Goal: Task Accomplishment & Management: Use online tool/utility

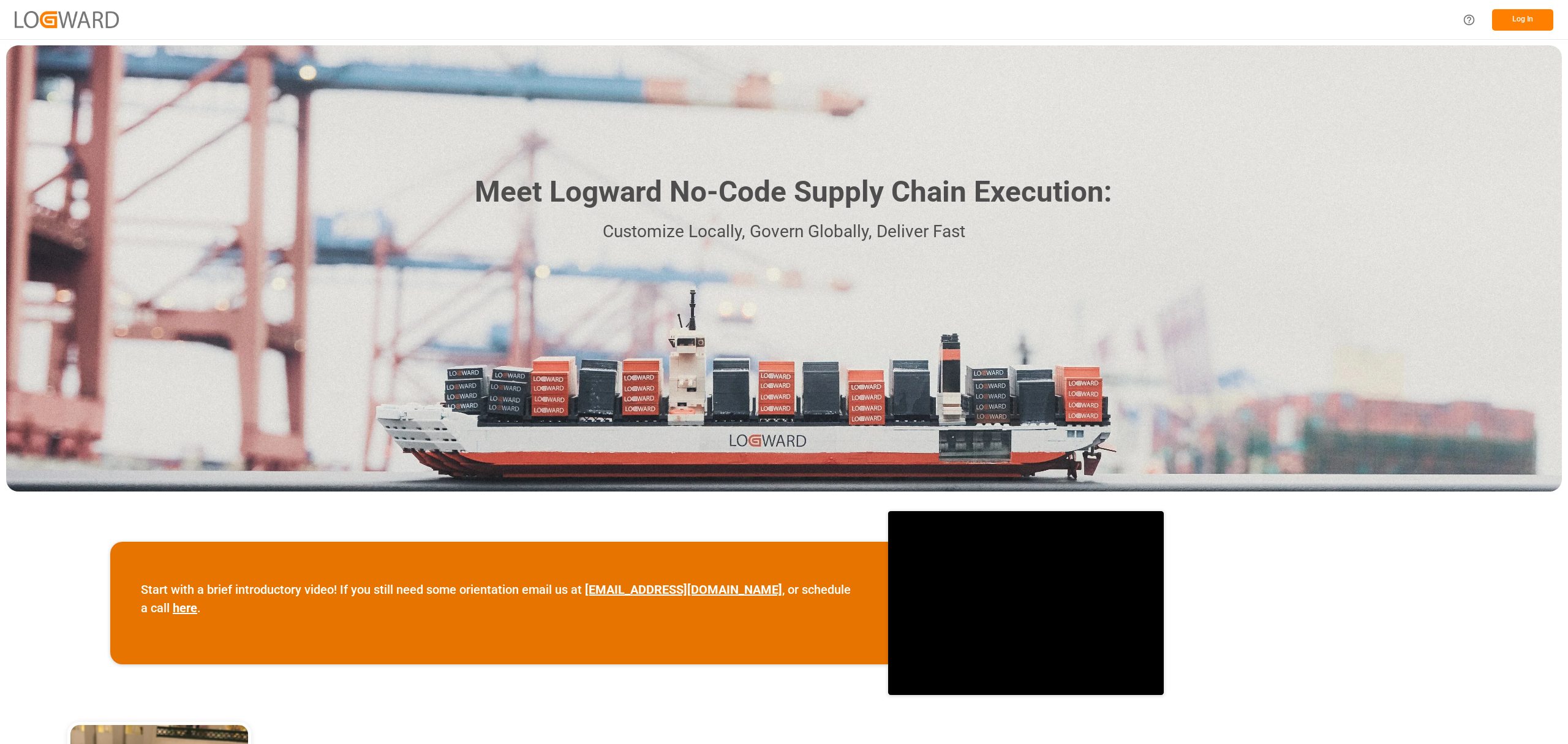
click at [1524, 16] on button "Log In" at bounding box center [1523, 19] width 62 height 21
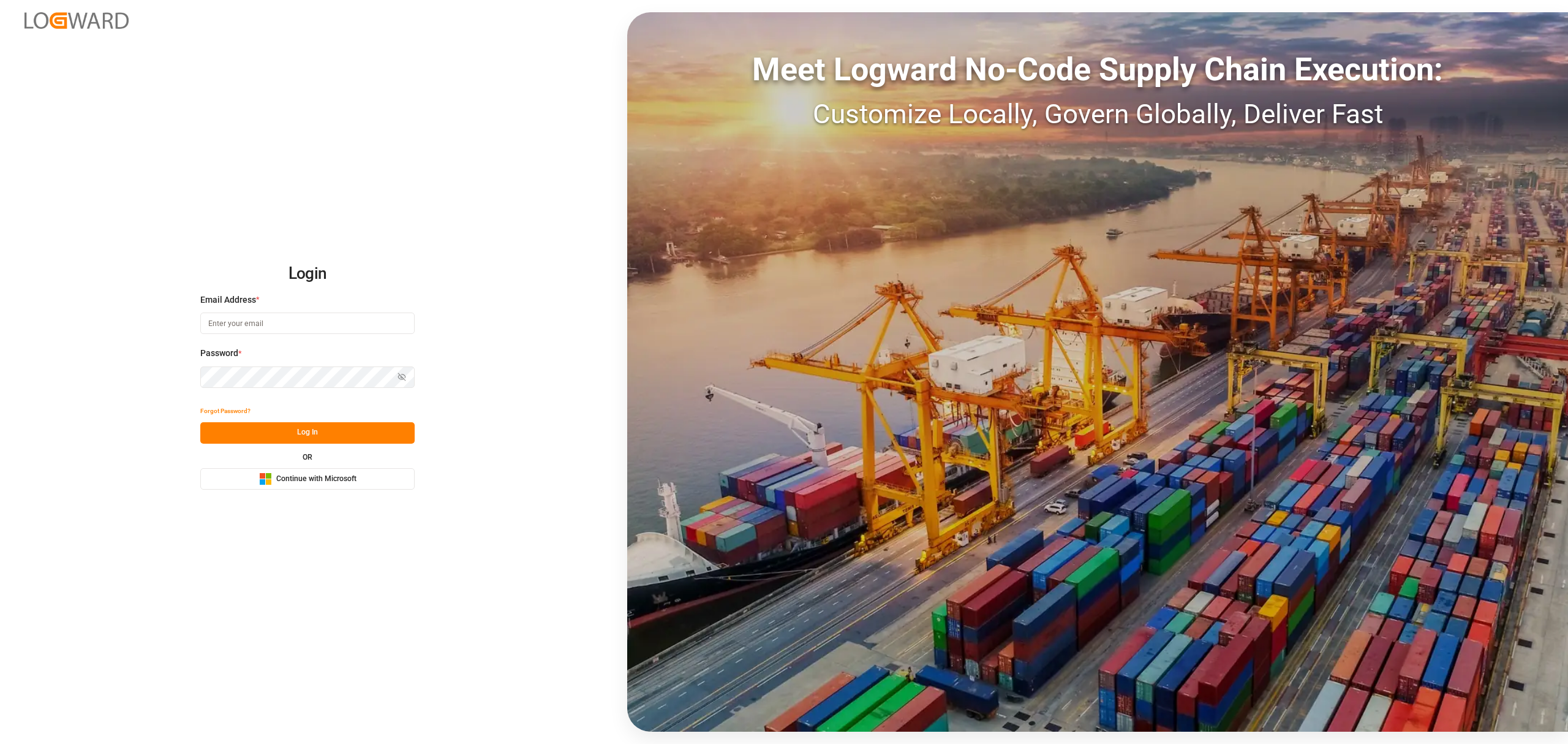
click at [296, 475] on span "Continue with Microsoft" at bounding box center [316, 479] width 80 height 11
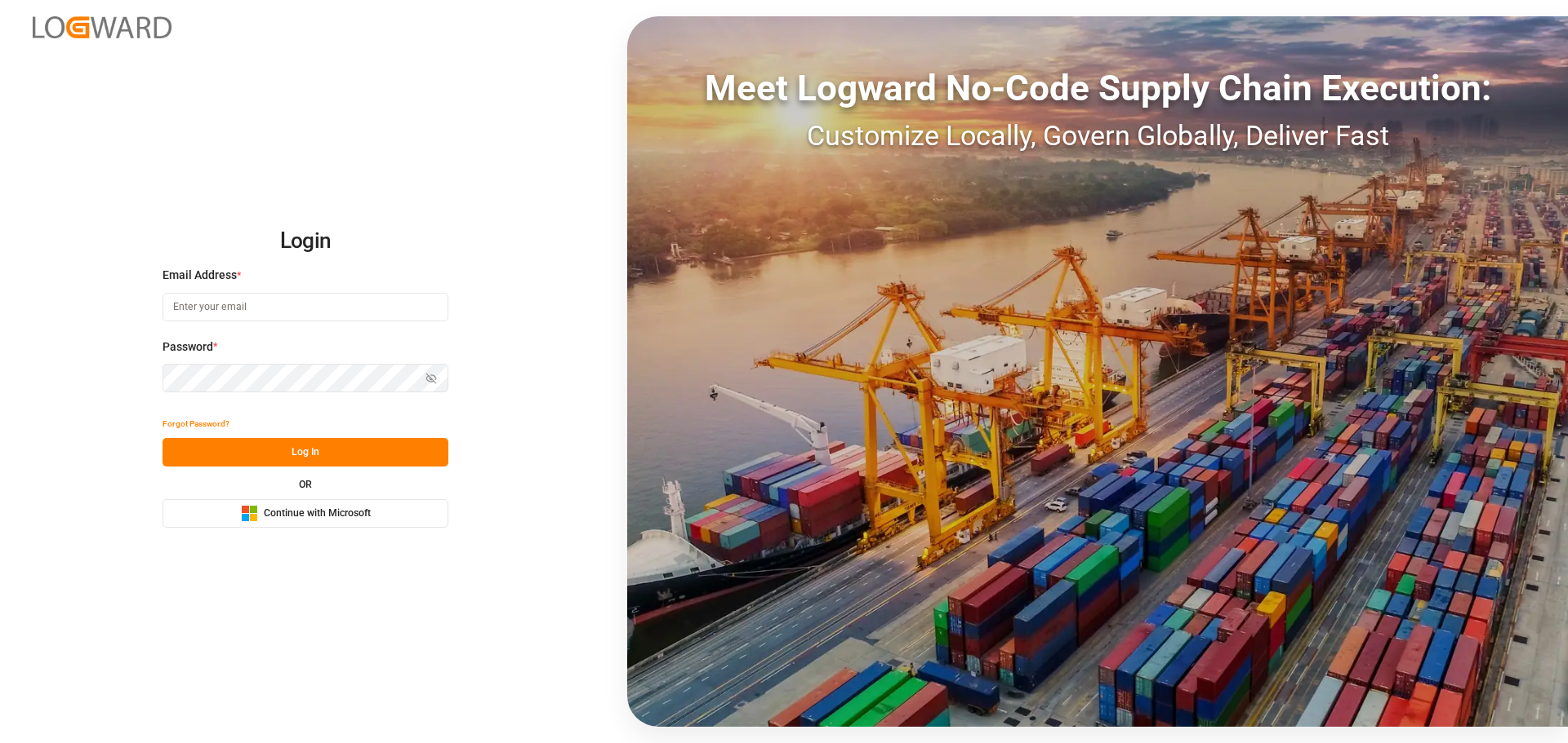
click at [285, 514] on span "Continue with Microsoft" at bounding box center [317, 514] width 107 height 15
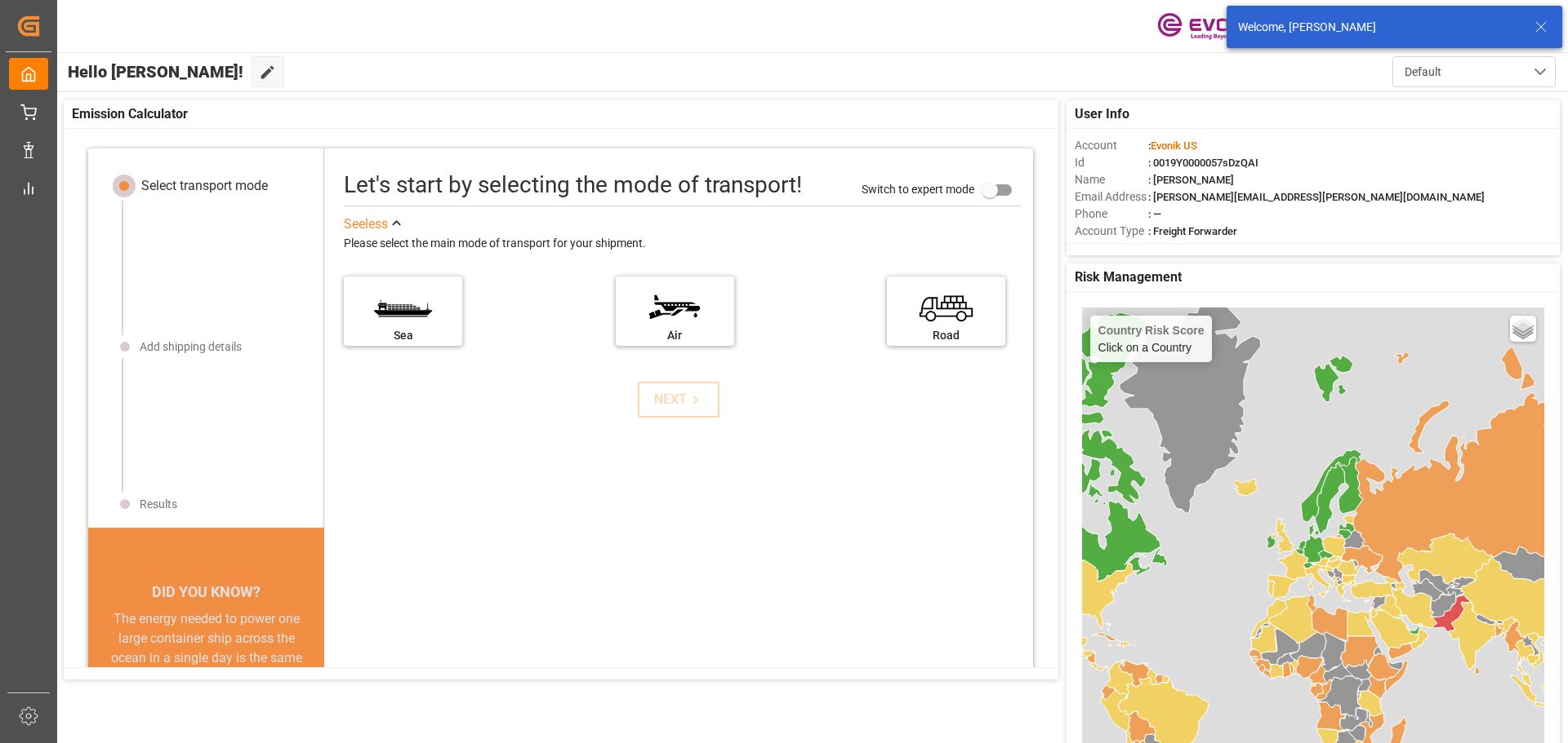
click at [1545, 29] on icon at bounding box center [1540, 27] width 19 height 19
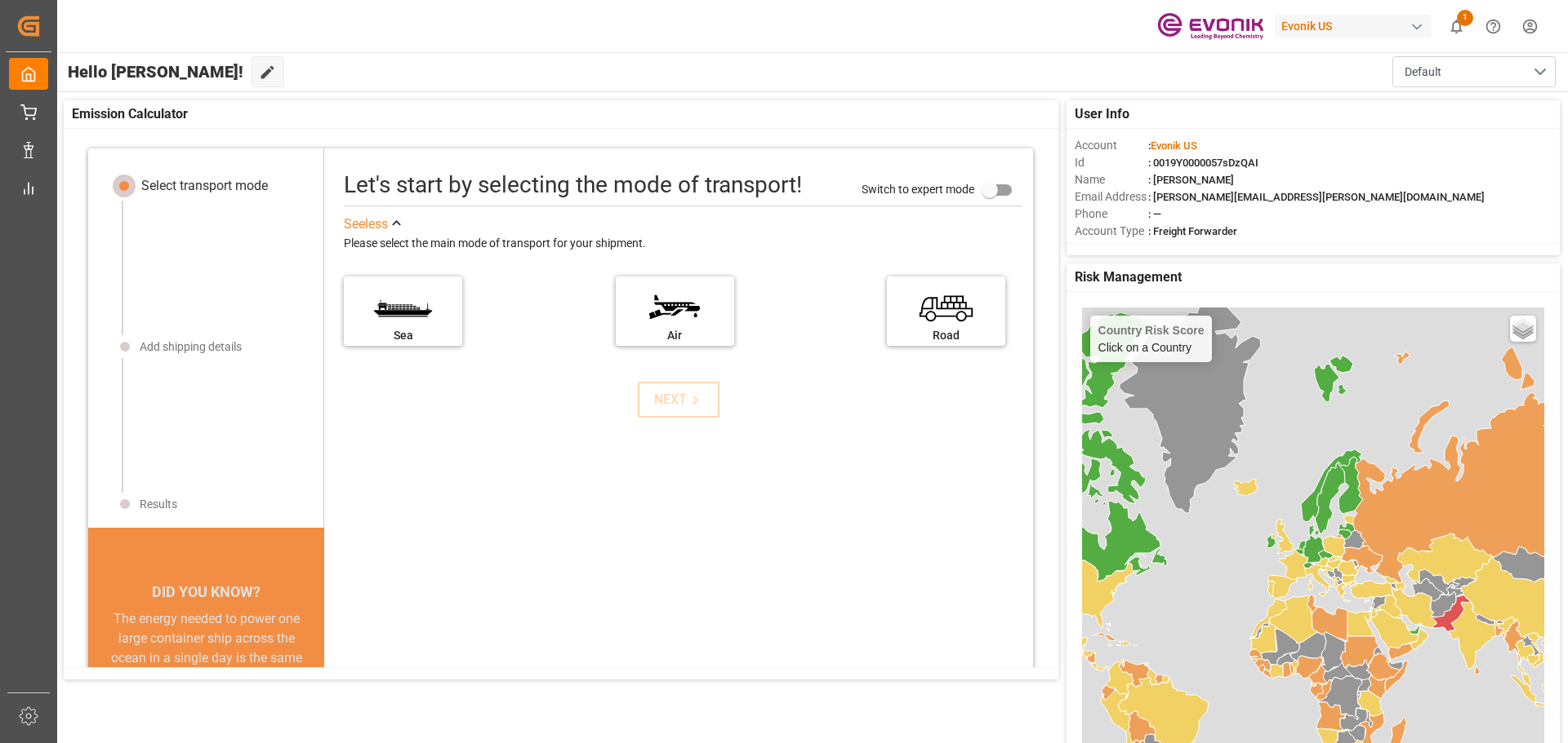
click at [1421, 26] on div "button" at bounding box center [1417, 27] width 17 height 17
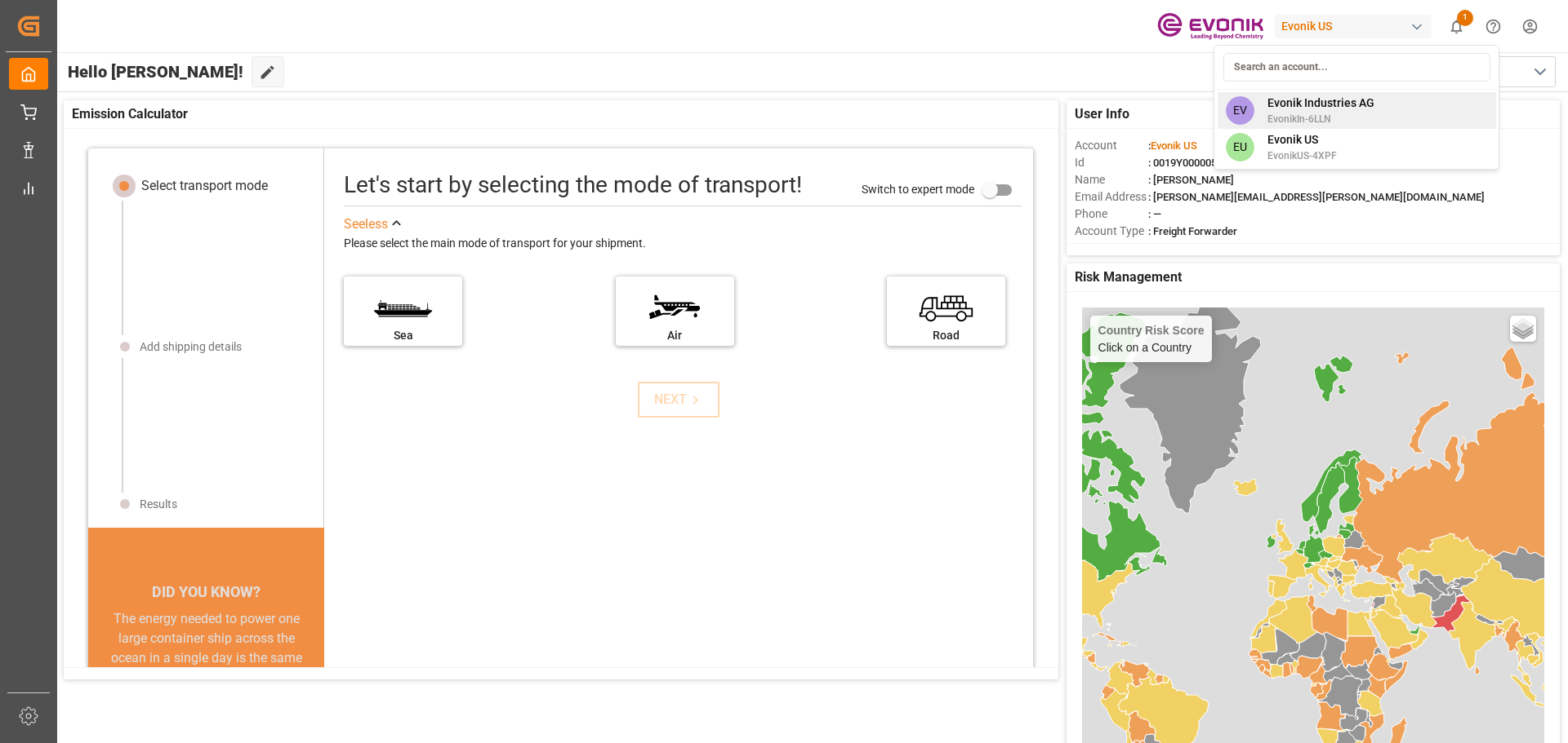
click at [1307, 106] on span "Evonik Industries AG" at bounding box center [1321, 103] width 107 height 18
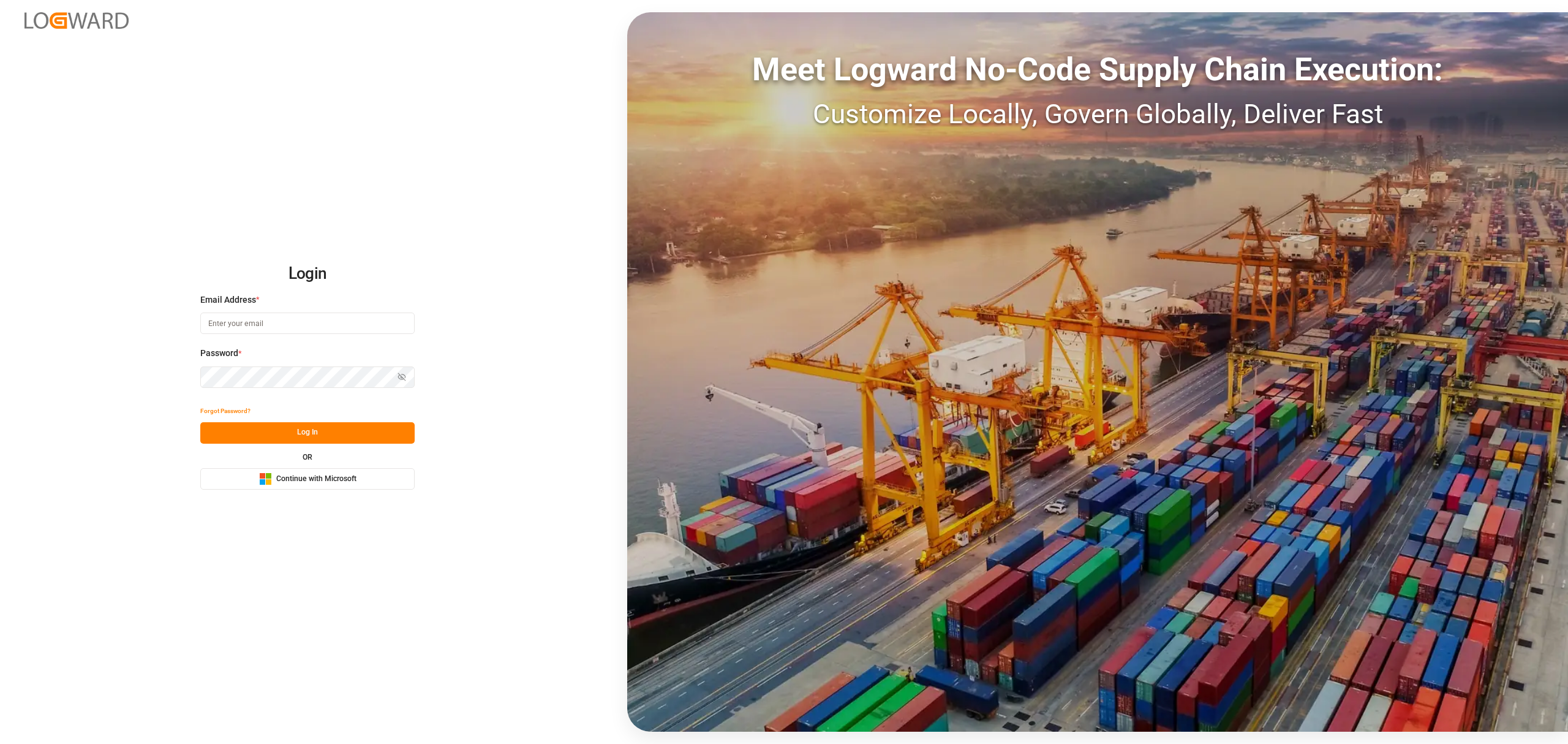
click at [309, 487] on button "Microsoft Logo Continue with Microsoft" at bounding box center [307, 478] width 215 height 21
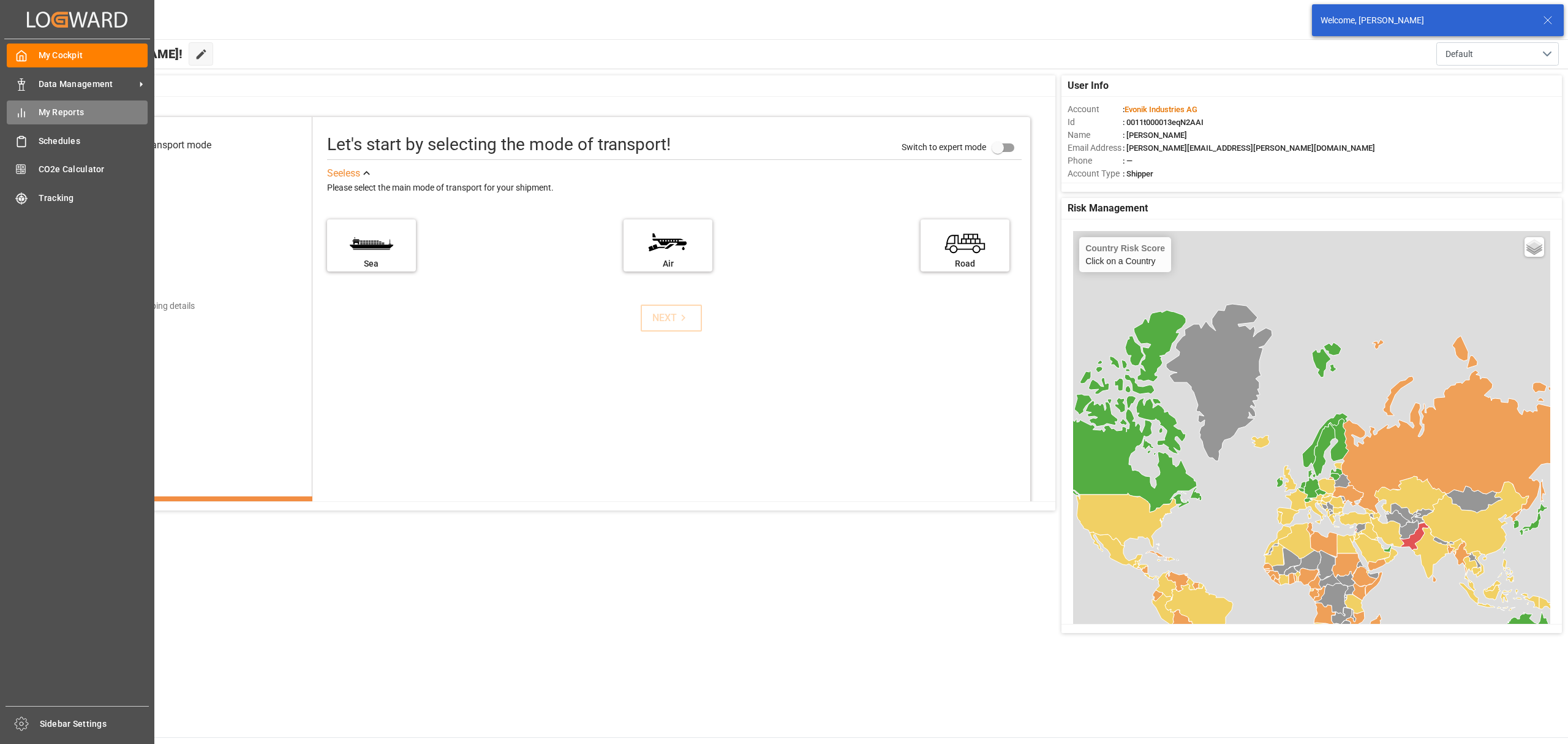
click at [66, 107] on span "My Reports" at bounding box center [93, 112] width 109 height 13
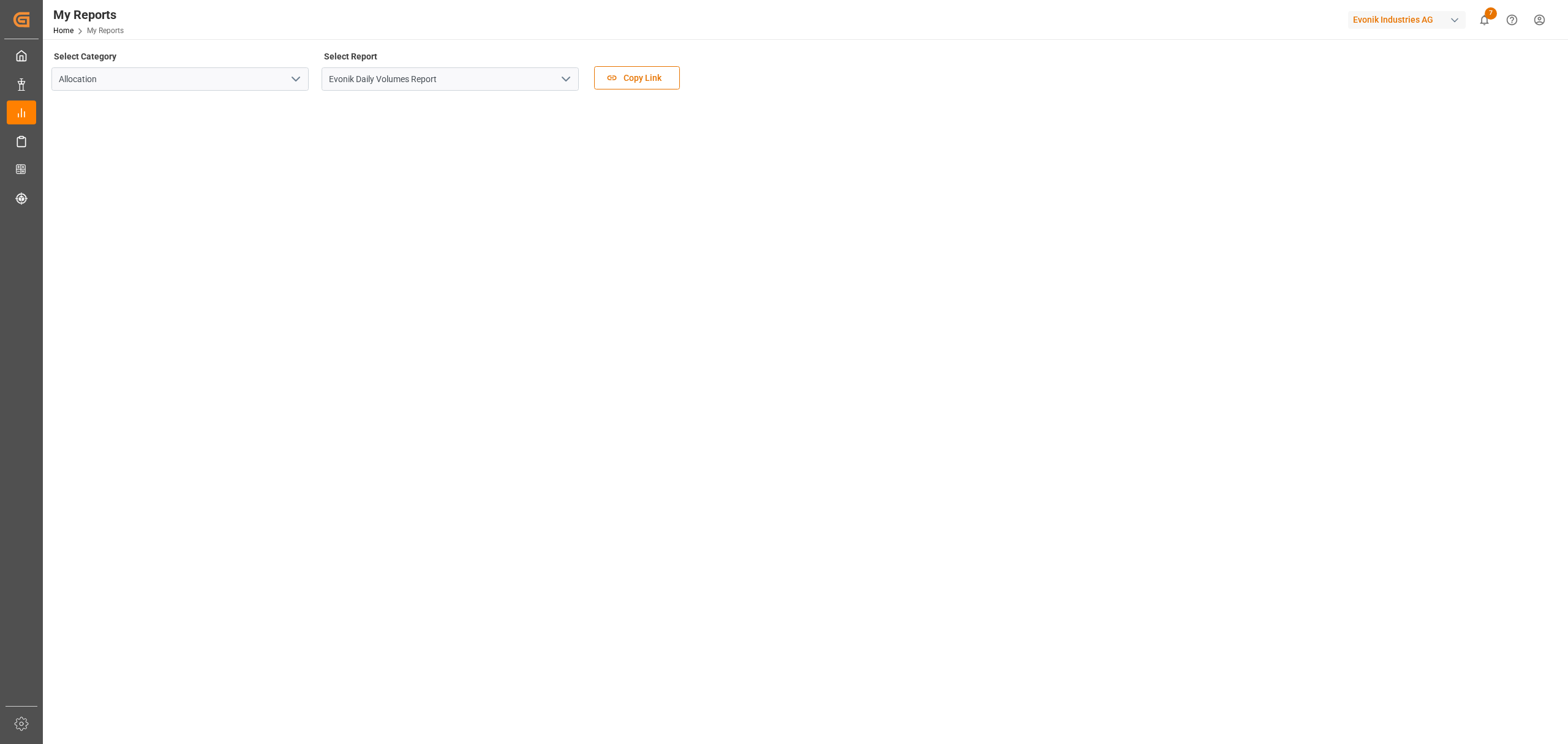
click at [558, 80] on icon "open menu" at bounding box center [565, 79] width 15 height 15
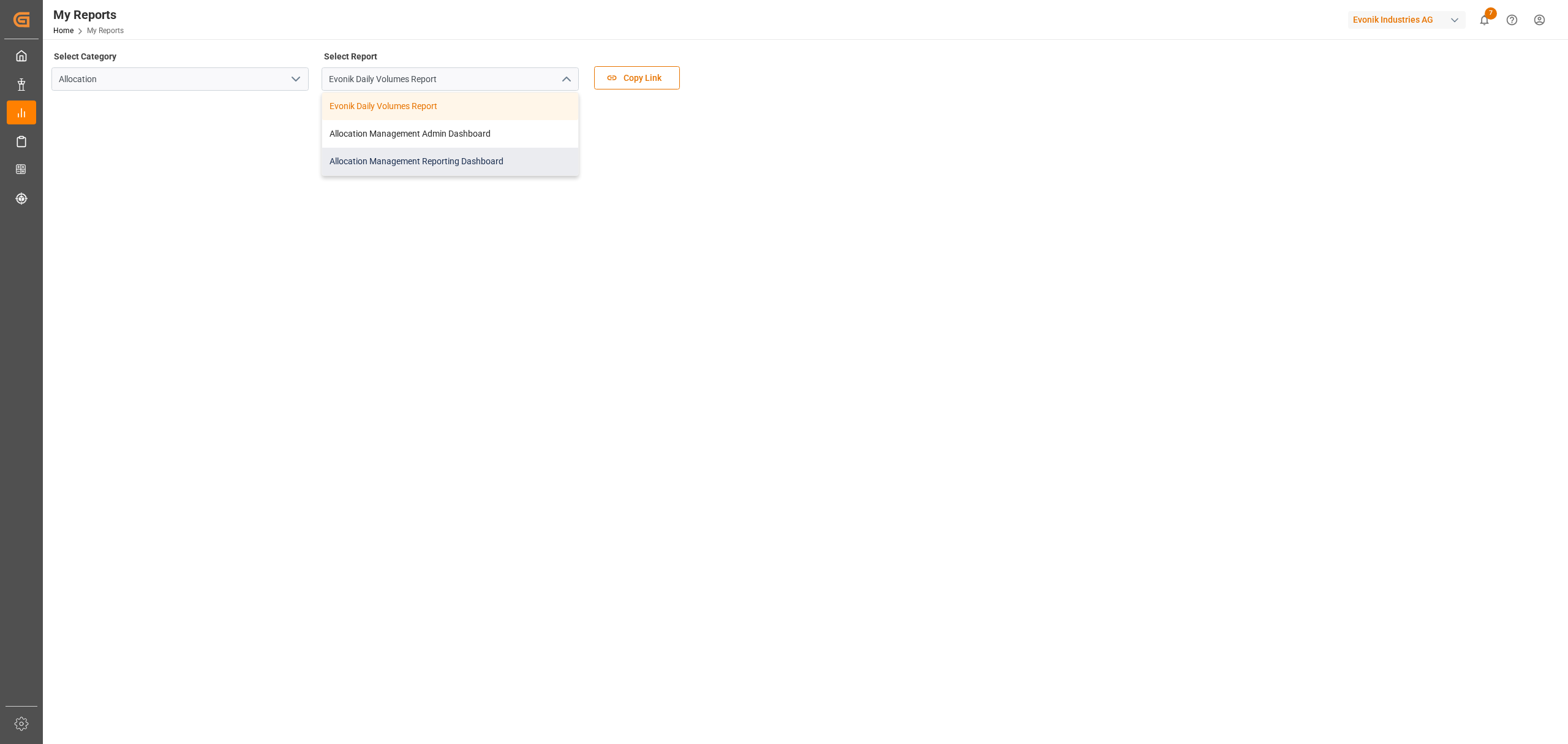
click at [395, 161] on div "Allocation Management Reporting Dashboard" at bounding box center [450, 161] width 256 height 28
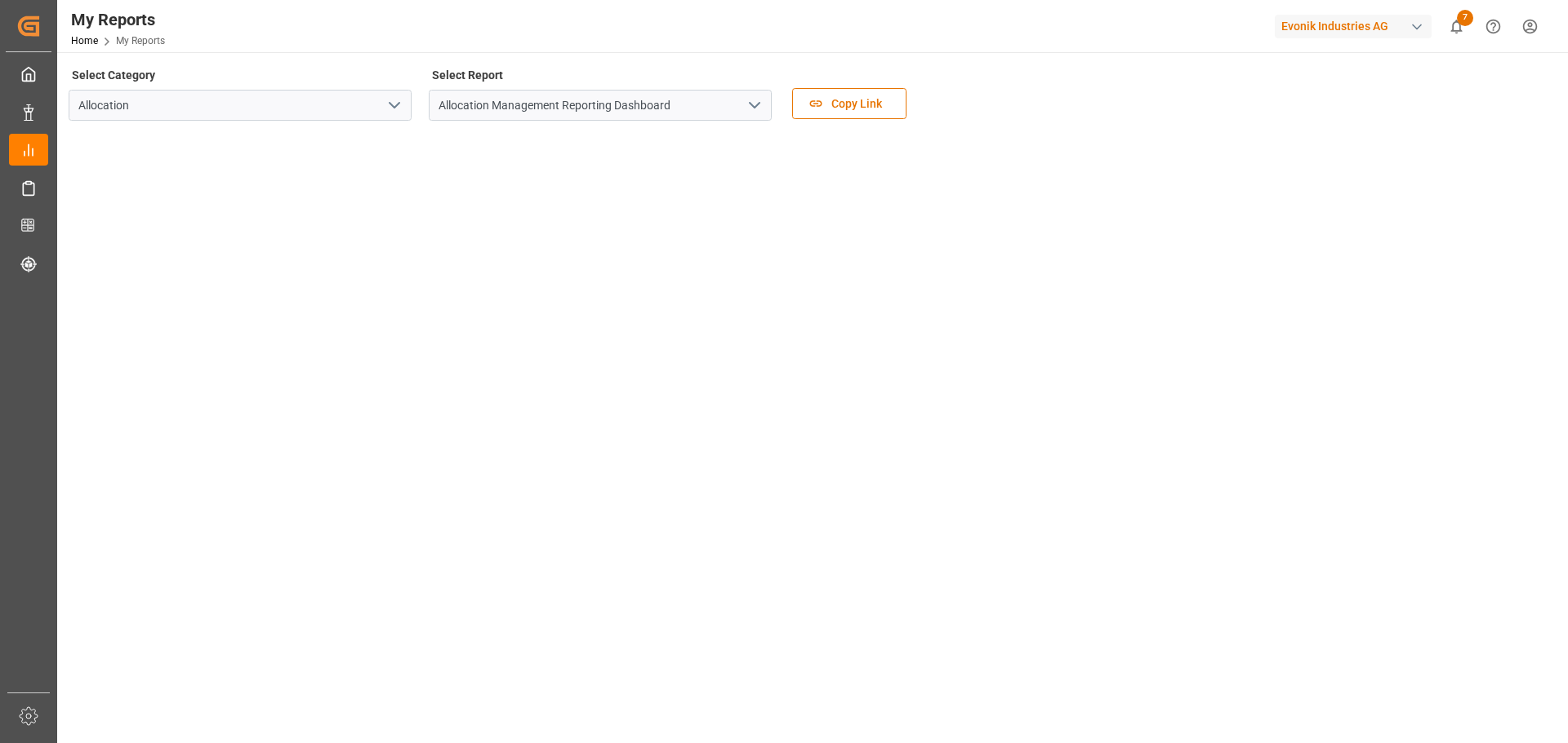
drag, startPoint x: 1720, startPoint y: 0, endPoint x: 1014, endPoint y: 79, distance: 710.4
click at [1014, 79] on div "Select Category Allocation Select Report Allocation Management Reporting Dashbo…" at bounding box center [810, 98] width 1484 height 68
